Goal: Information Seeking & Learning: Learn about a topic

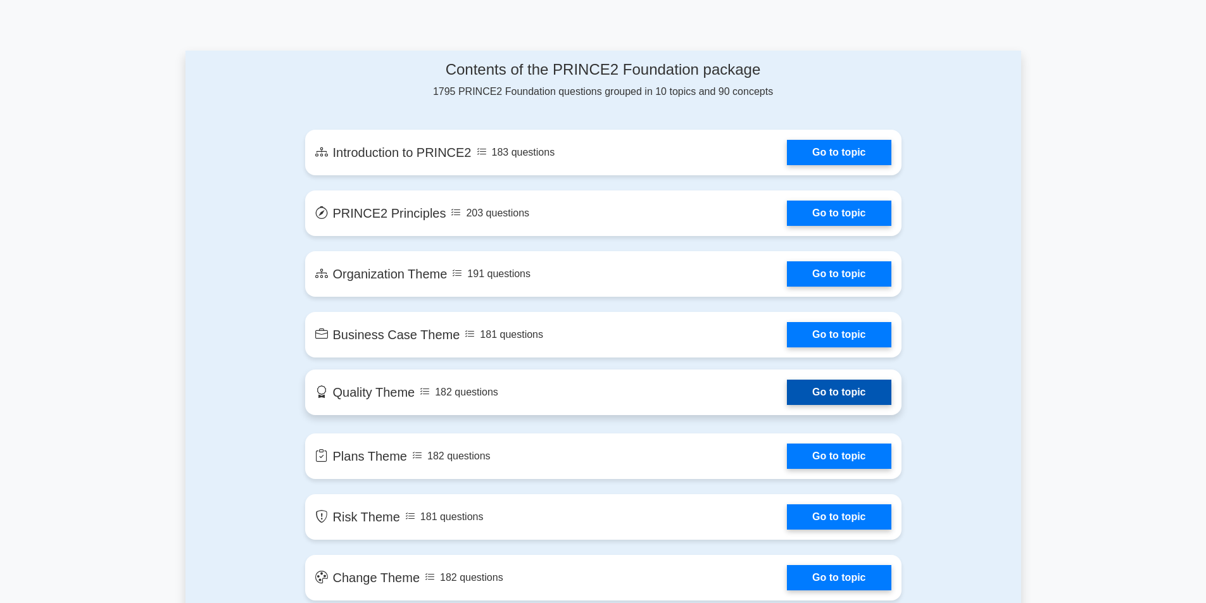
scroll to position [633, 0]
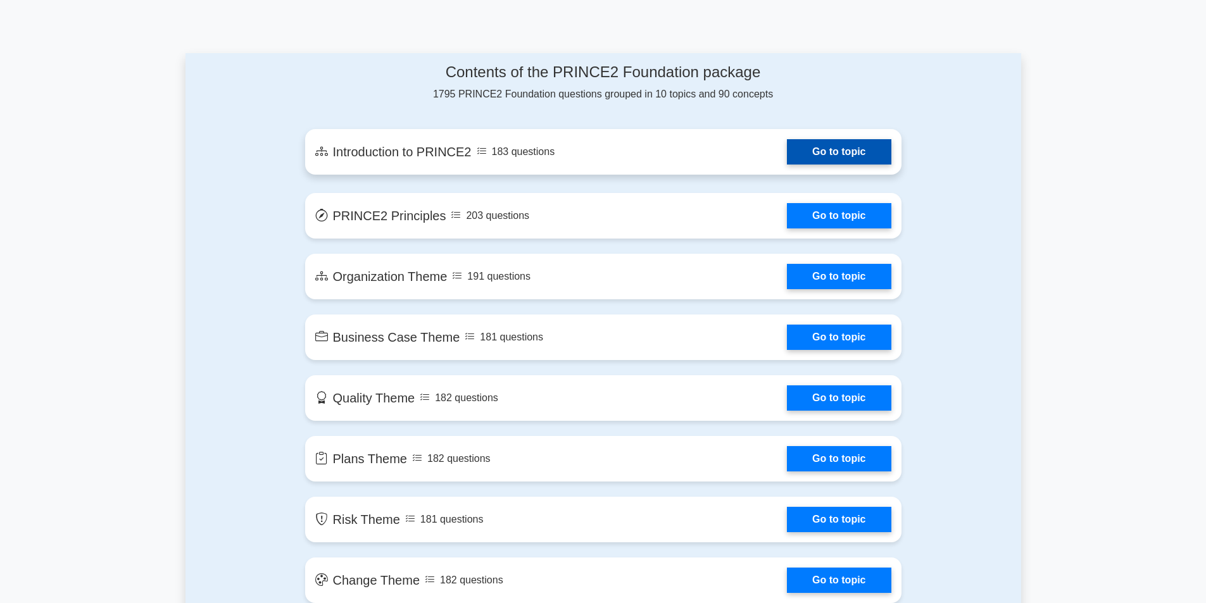
click at [837, 157] on link "Go to topic" at bounding box center [839, 151] width 104 height 25
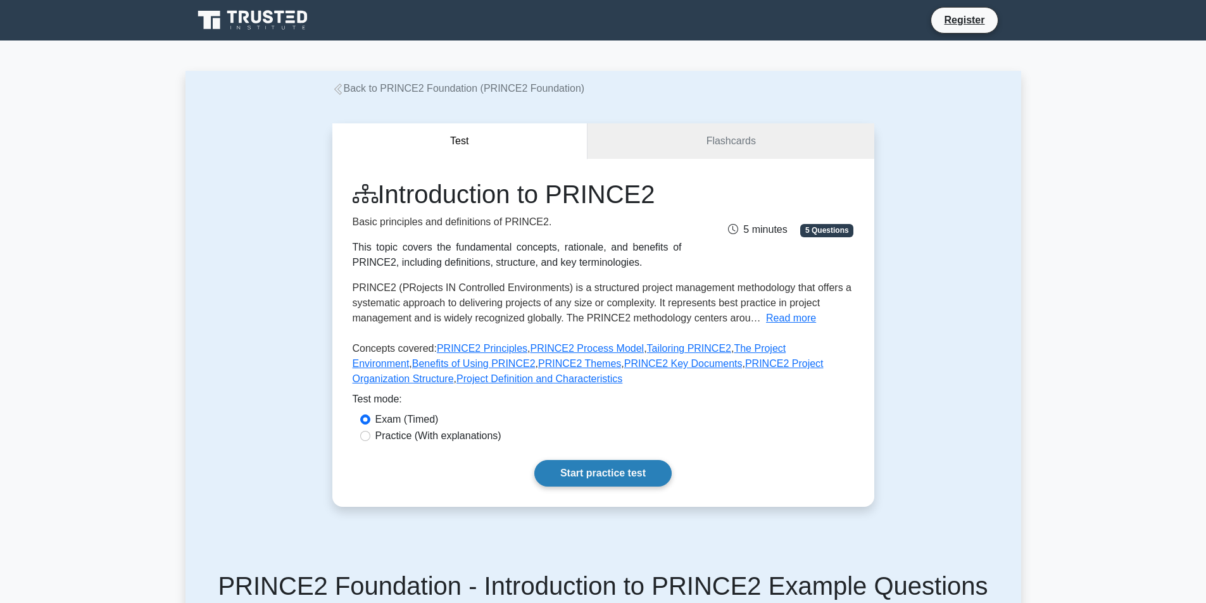
click at [632, 474] on link "Start practice test" at bounding box center [602, 473] width 137 height 27
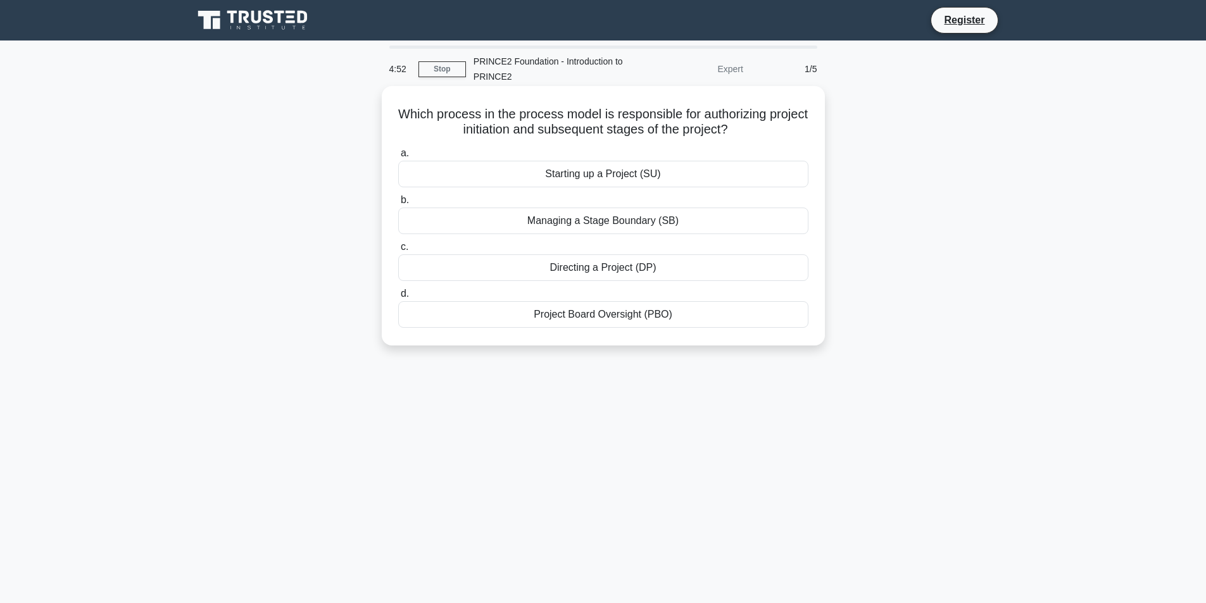
click at [663, 279] on div "Directing a Project (DP)" at bounding box center [603, 268] width 410 height 27
click at [398, 251] on input "c. Directing a Project (DP)" at bounding box center [398, 247] width 0 height 8
